Goal: Find specific page/section: Find specific page/section

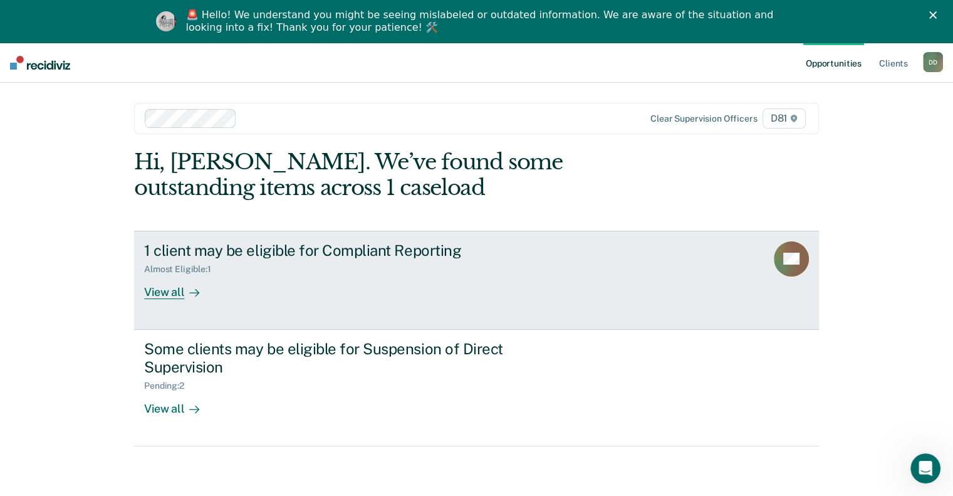
click at [152, 286] on div "View all" at bounding box center [179, 286] width 70 height 24
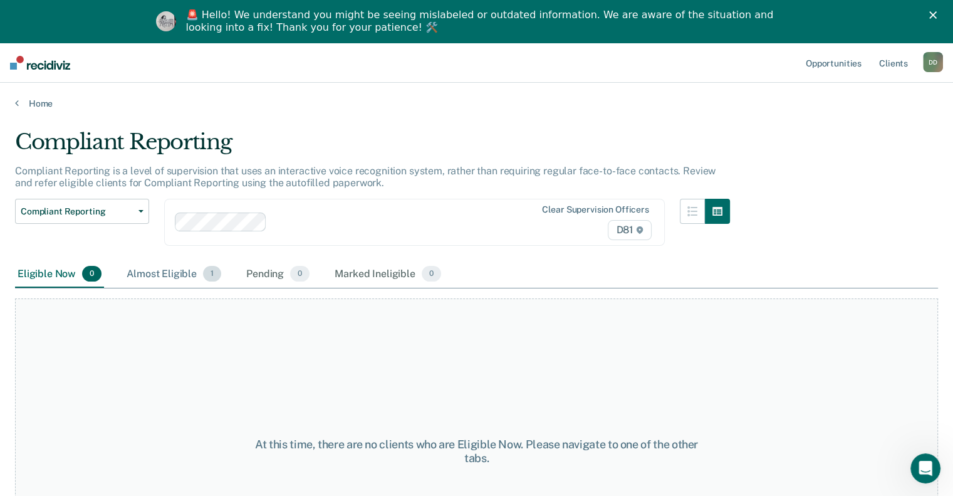
click at [183, 279] on div "Almost Eligible 1" at bounding box center [174, 275] width 100 height 28
